Goal: Task Accomplishment & Management: Use online tool/utility

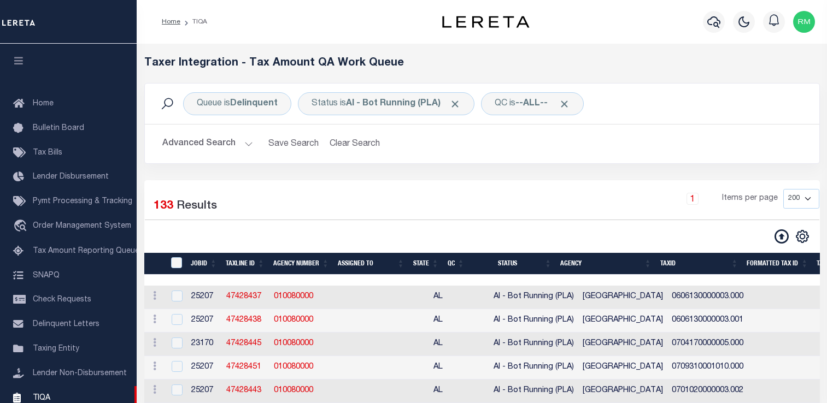
select select "200"
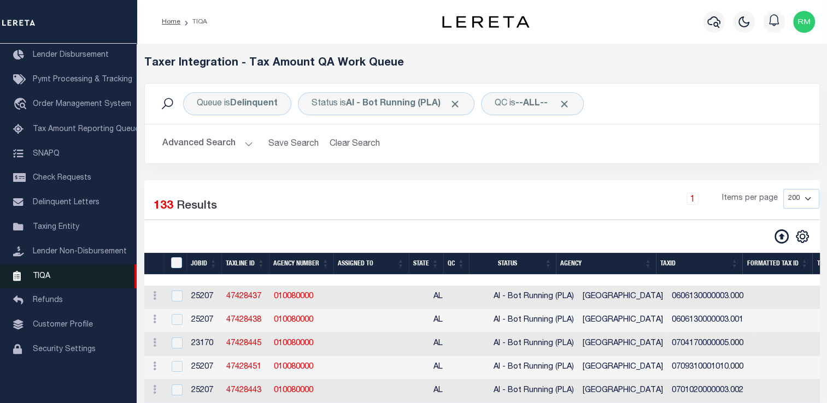
click at [47, 278] on span "TIQA" at bounding box center [41, 276] width 17 height 8
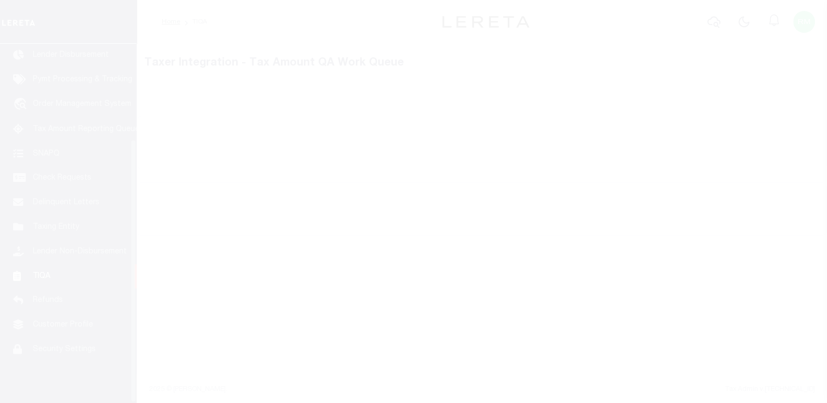
scroll to position [131, 0]
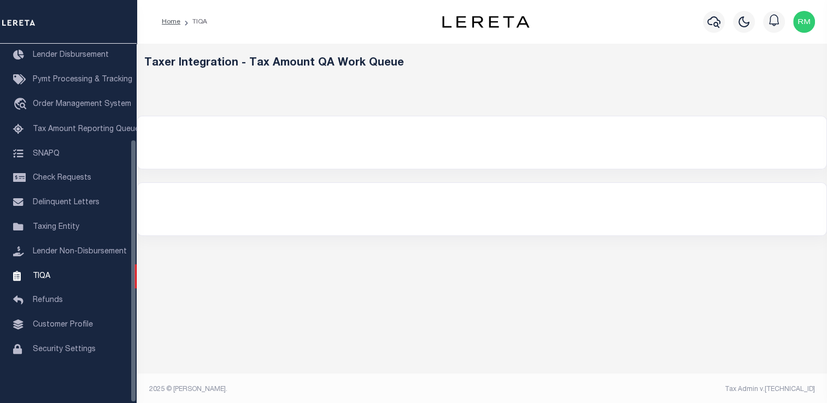
select select "200"
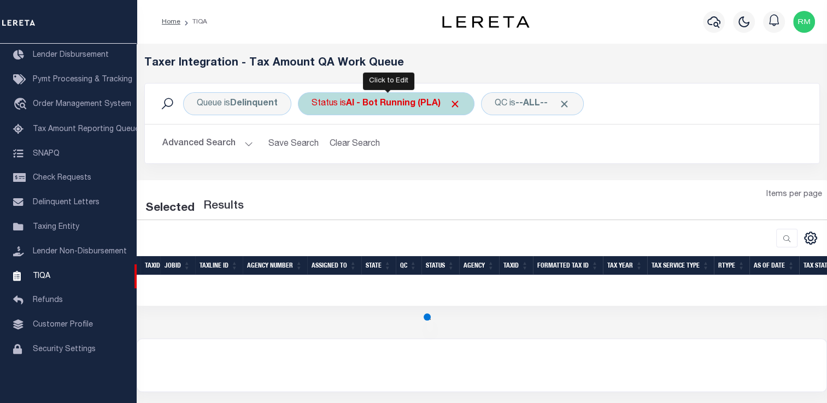
select select "200"
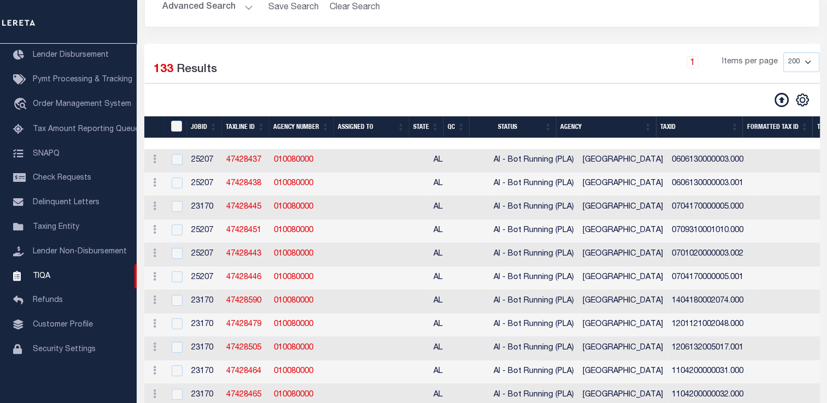
scroll to position [136, 0]
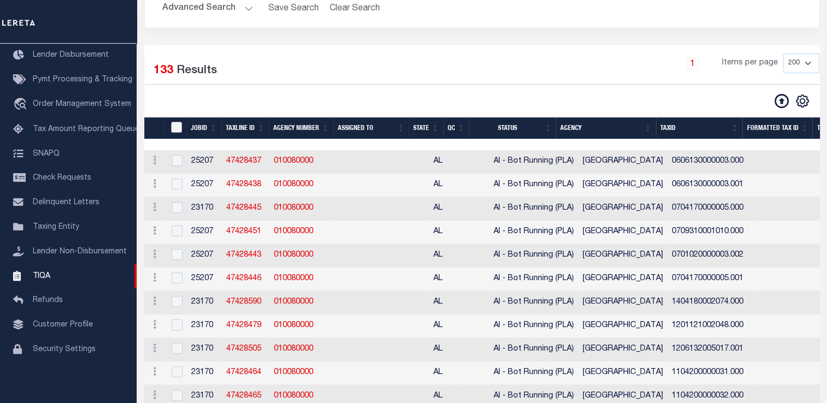
click at [175, 126] on input "TaxID" at bounding box center [176, 127] width 11 height 11
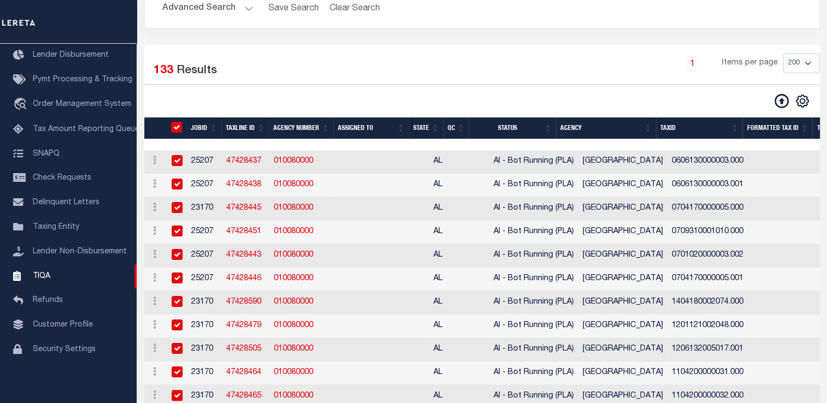
checkbox input "true"
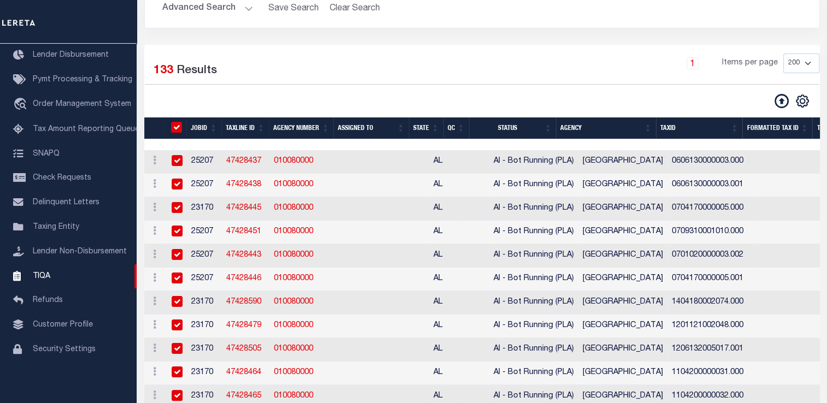
checkbox input "true"
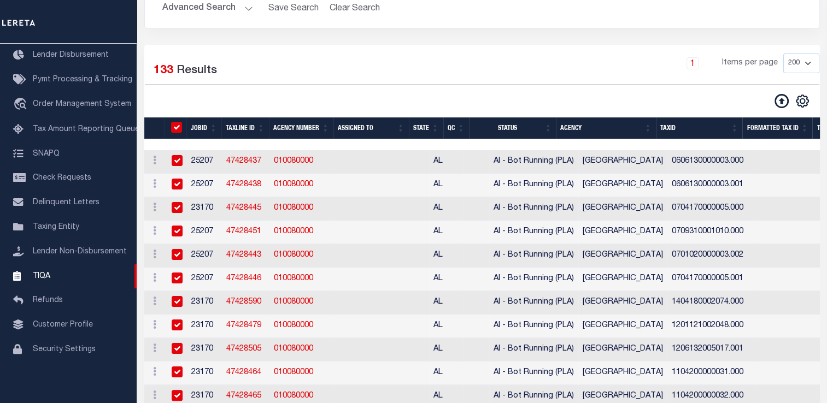
checkbox input "true"
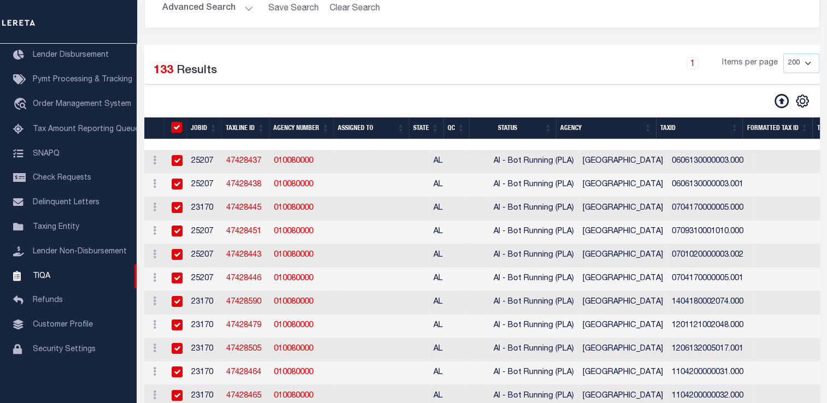
checkbox input "true"
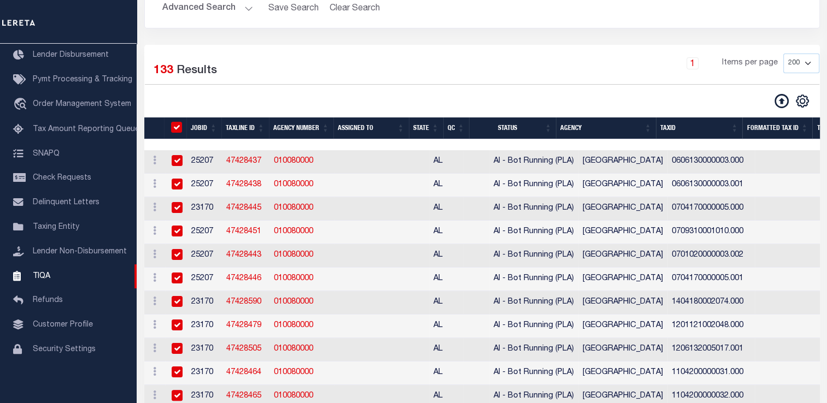
checkbox input "true"
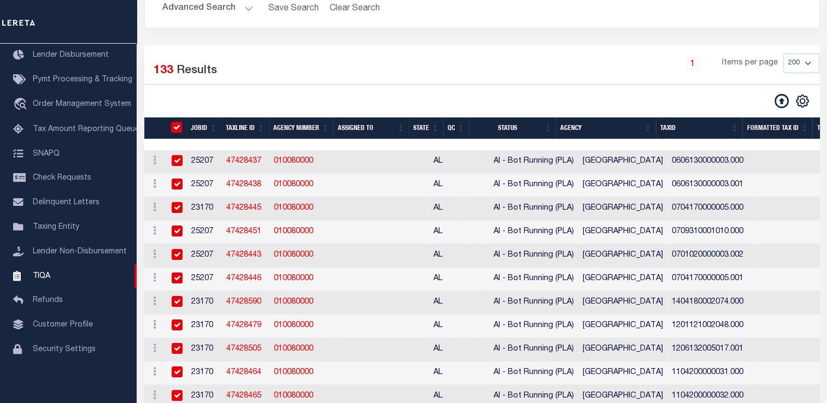
checkbox input "true"
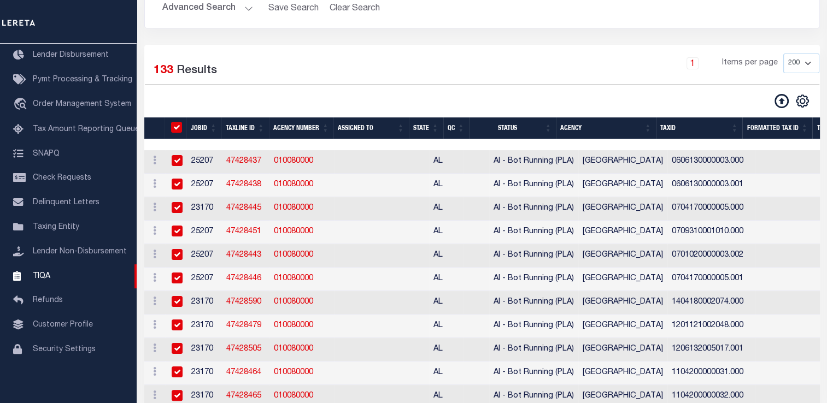
checkbox input "true"
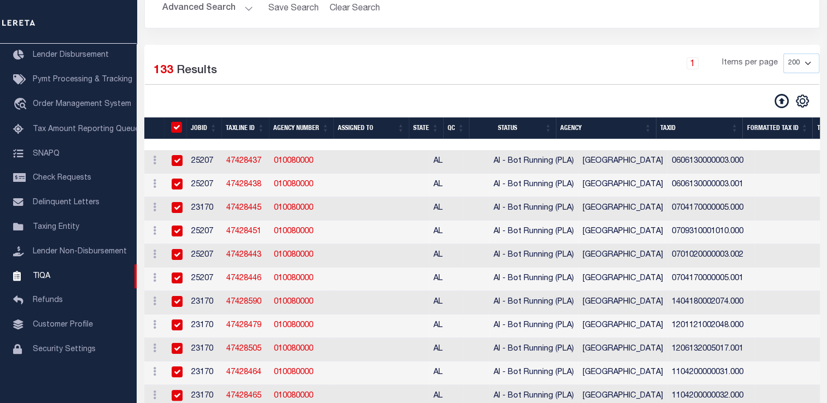
checkbox input "true"
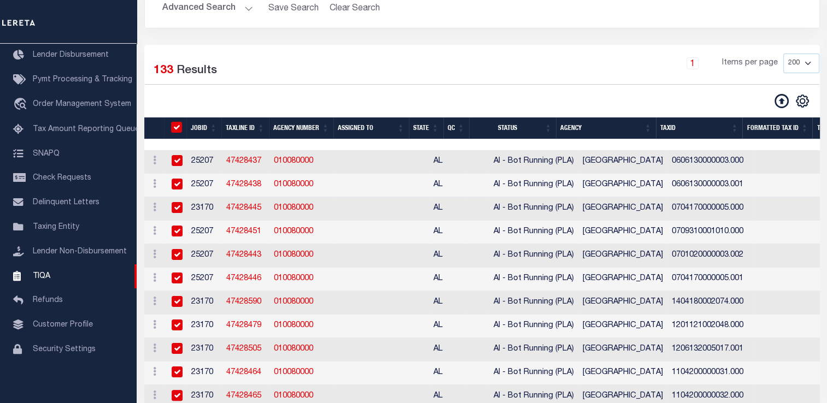
checkbox input "true"
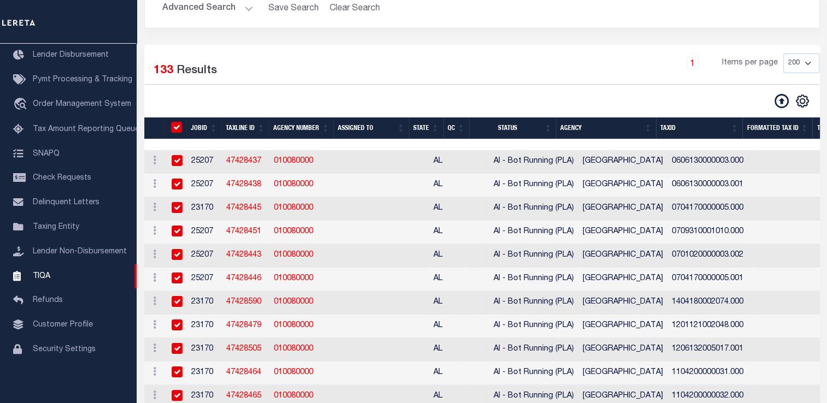
checkbox input "true"
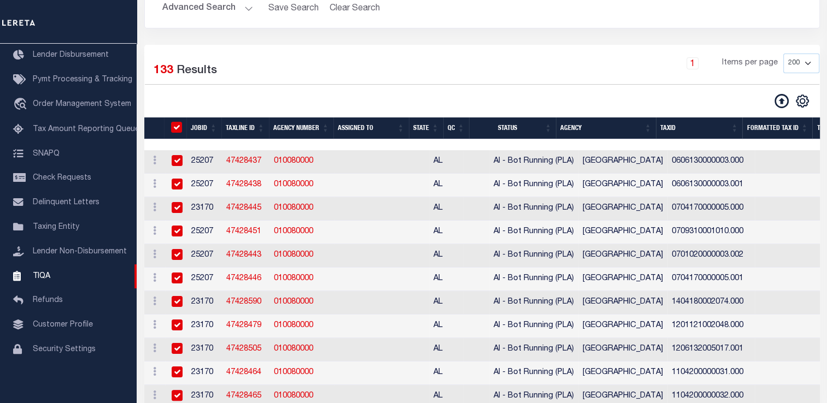
checkbox input "true"
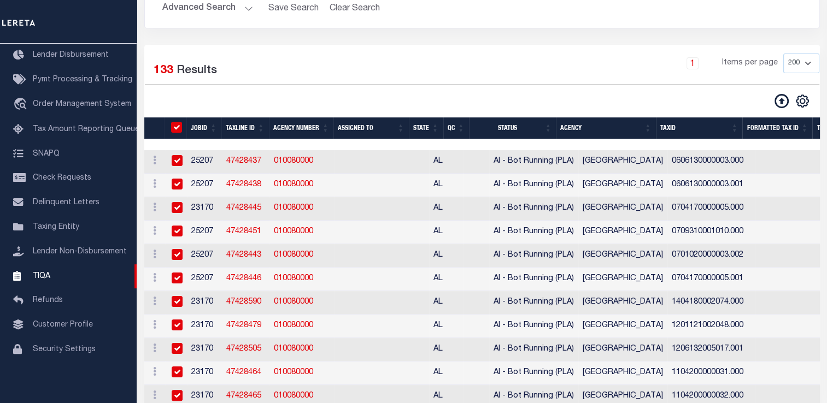
checkbox input "true"
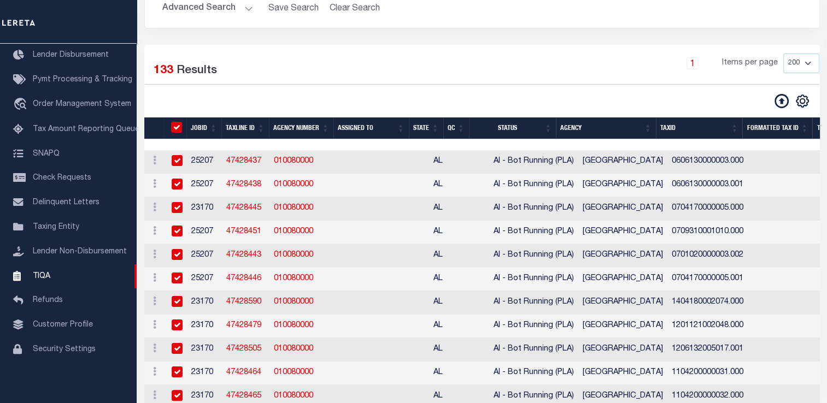
checkbox input "true"
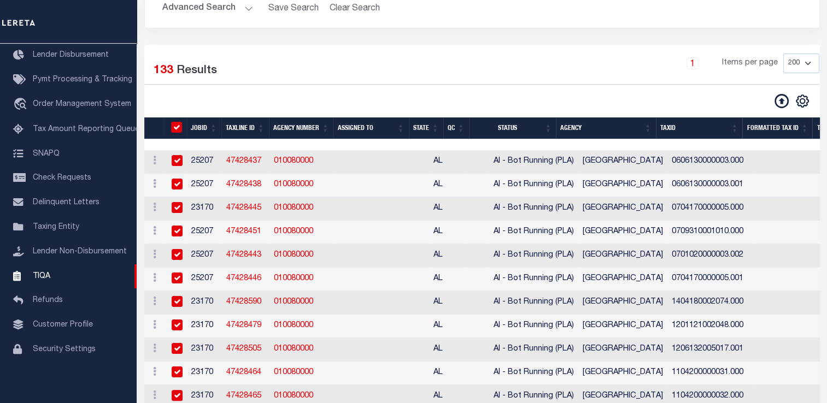
checkbox input "true"
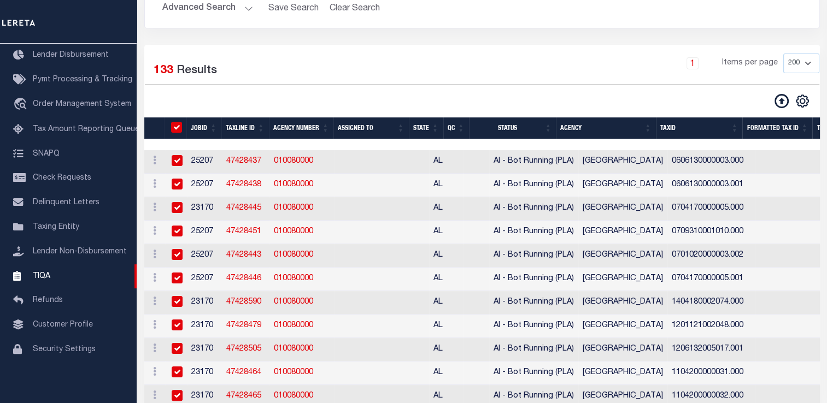
checkbox input "true"
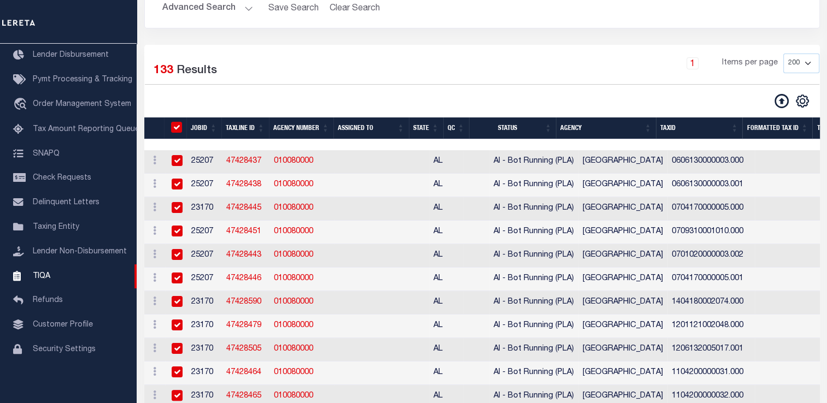
checkbox input "true"
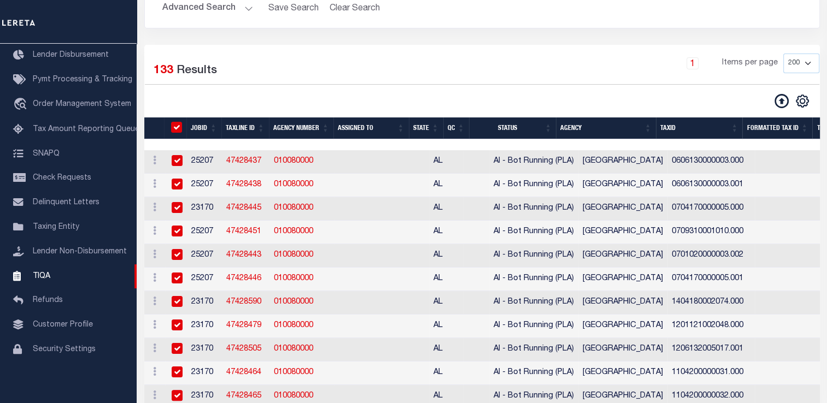
checkbox input "true"
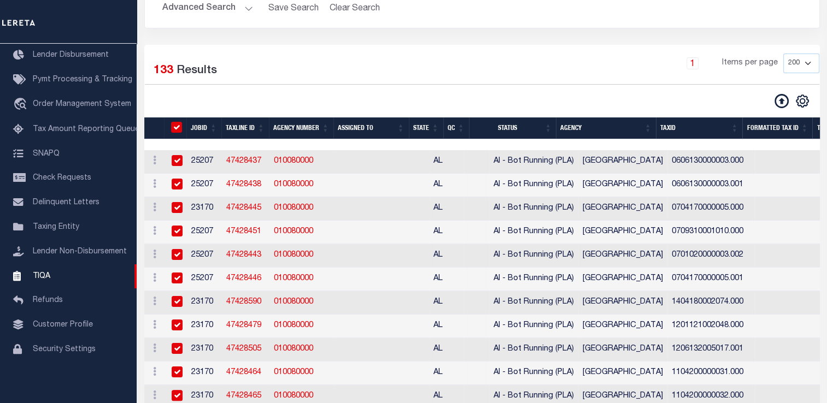
checkbox input "true"
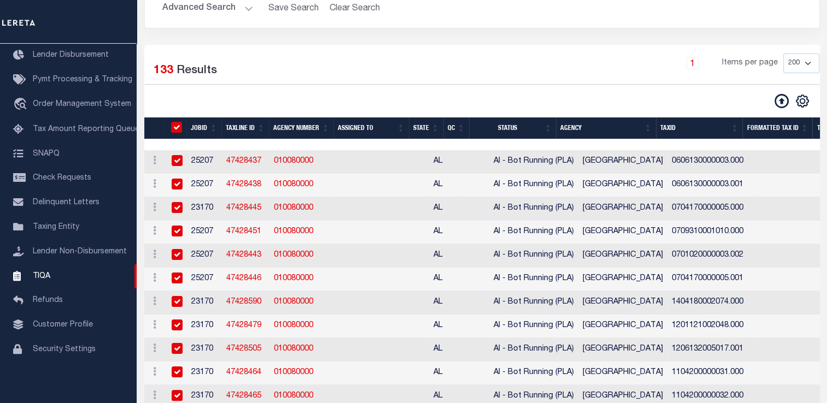
checkbox input "true"
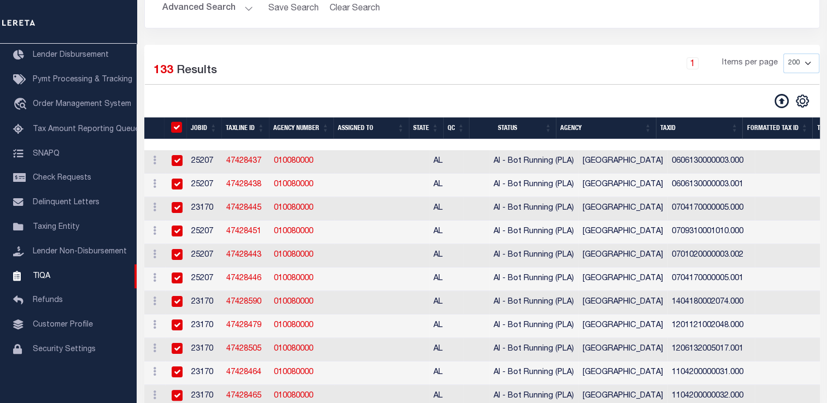
checkbox input "true"
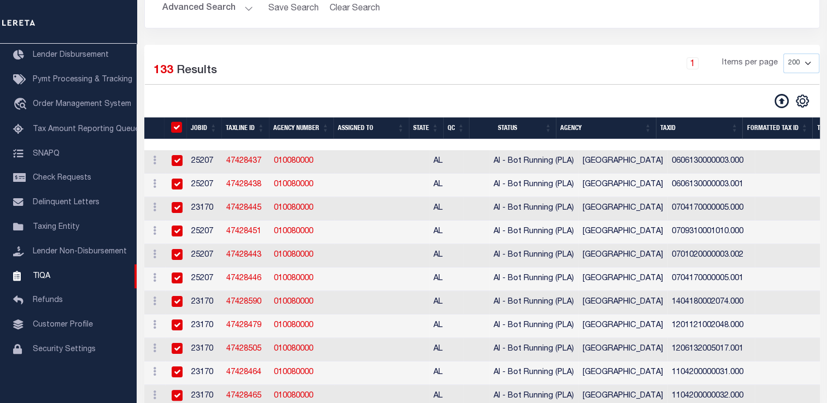
checkbox input "true"
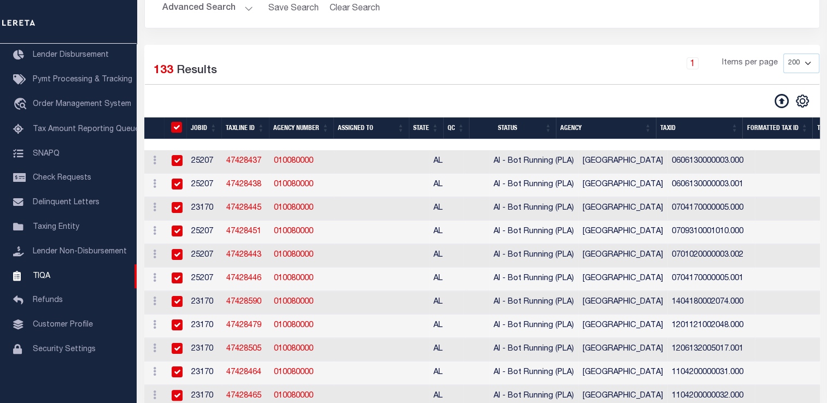
checkbox input "true"
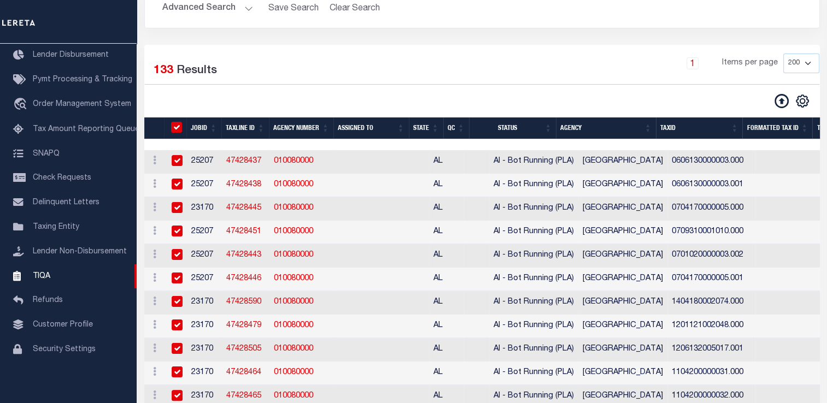
checkbox input "true"
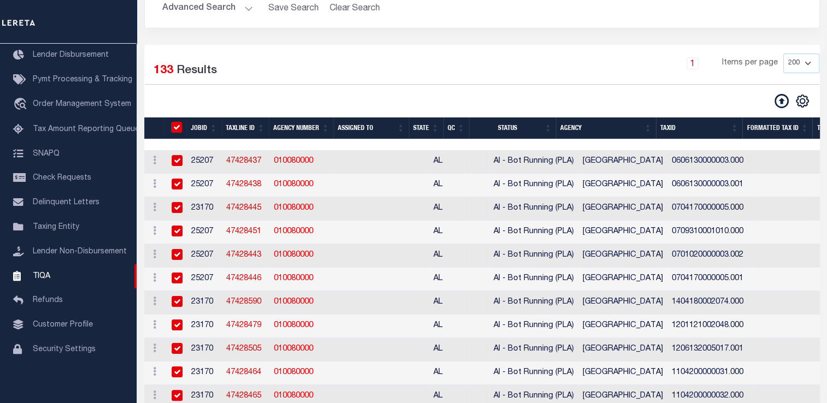
checkbox input "true"
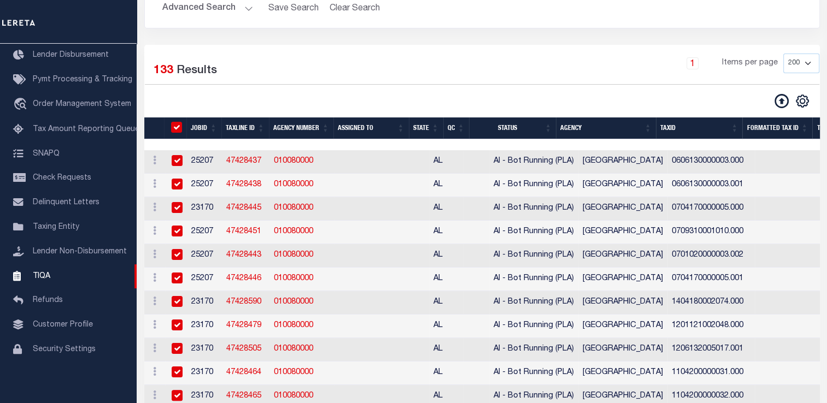
checkbox input "true"
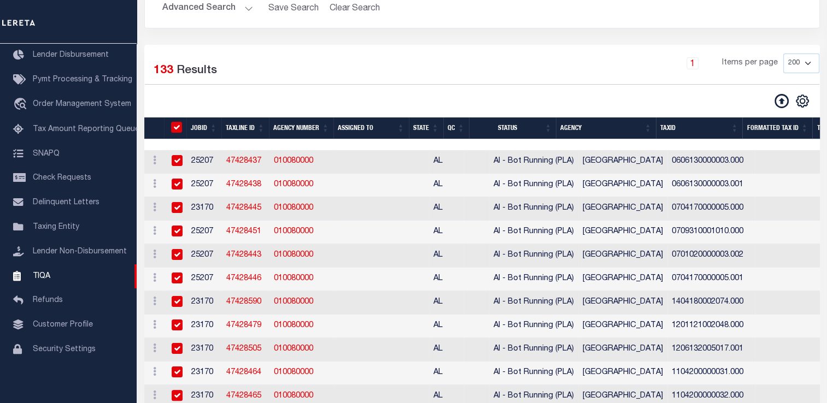
checkbox input "true"
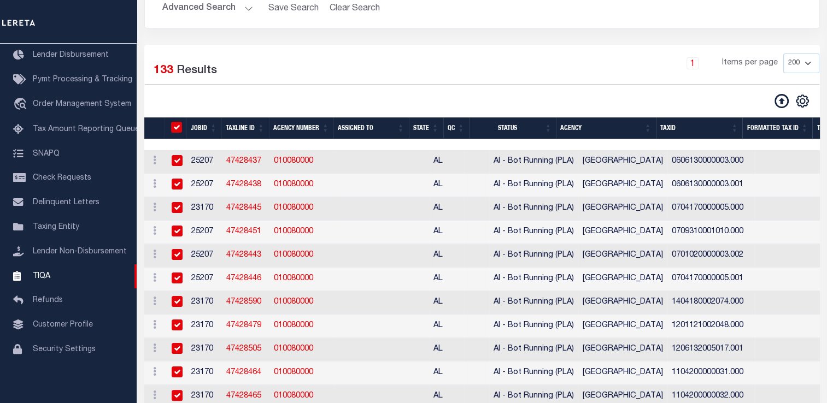
checkbox input "true"
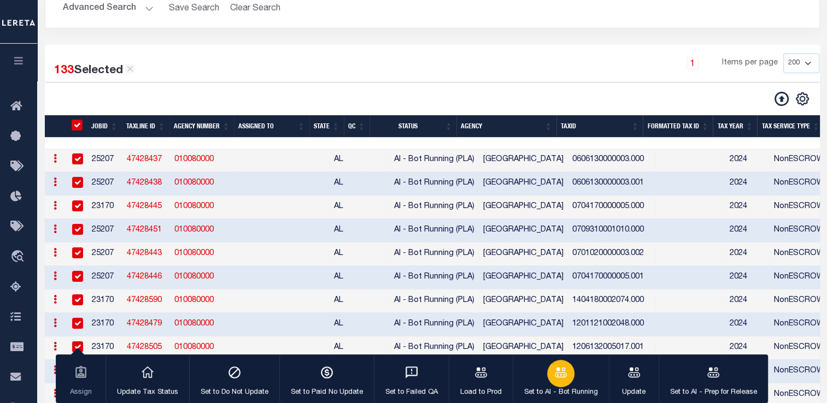
click at [560, 385] on div "button" at bounding box center [560, 373] width 27 height 27
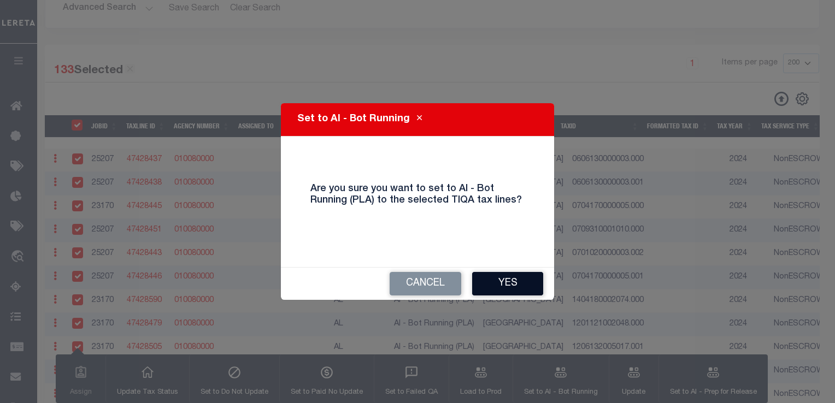
click at [519, 285] on button "Yes" at bounding box center [507, 283] width 71 height 23
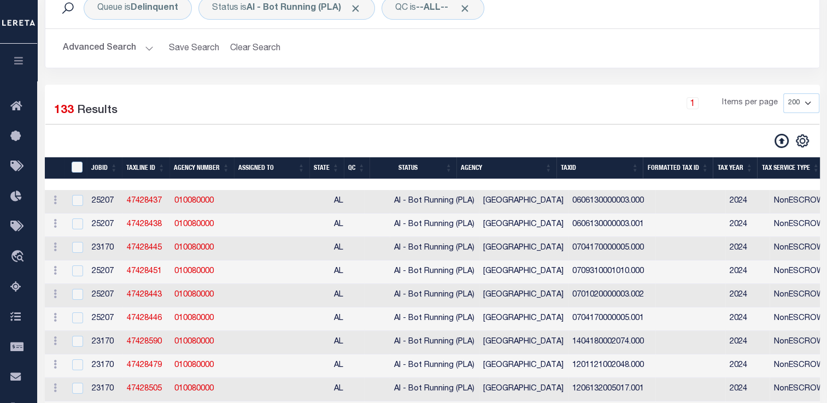
scroll to position [0, 0]
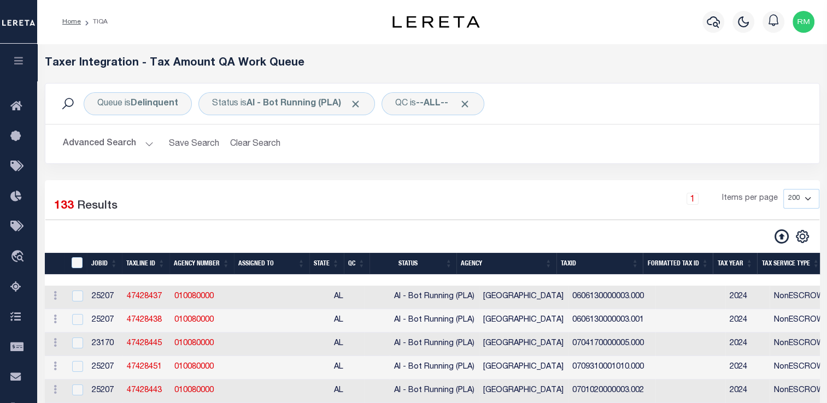
click at [471, 168] on div "Queue is Delinquent Status is AI - Bot Running (PLA) QC is --ALL-- Search Advan…" at bounding box center [432, 131] width 791 height 97
